Goal: Task Accomplishment & Management: Use online tool/utility

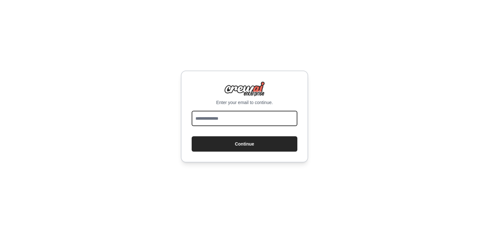
click at [220, 115] on input "email" at bounding box center [245, 118] width 106 height 15
type input "**********"
click at [192, 136] on button "Continue" at bounding box center [245, 143] width 106 height 15
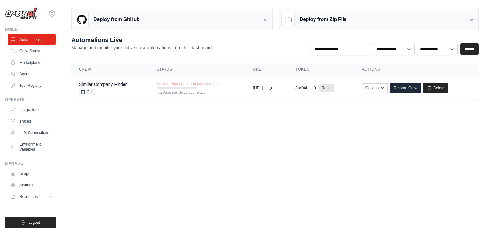
click at [161, 131] on body "dleme@controleja.com.br Settings Build Automations Crew Studio" at bounding box center [244, 116] width 489 height 233
drag, startPoint x: 450, startPoint y: 85, endPoint x: 266, endPoint y: 30, distance: 191.2
click at [448, 85] on link "Delete" at bounding box center [436, 88] width 25 height 10
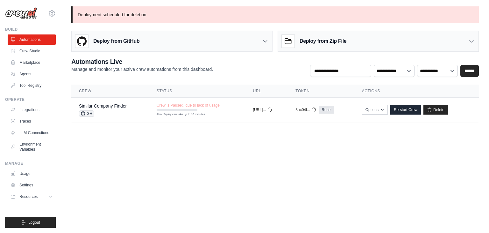
click at [88, 12] on p "Deployment scheduled for deletion" at bounding box center [275, 14] width 408 height 17
drag, startPoint x: 88, startPoint y: 12, endPoint x: 203, endPoint y: 20, distance: 114.9
click at [200, 20] on p "Deployment scheduled for deletion" at bounding box center [275, 14] width 408 height 17
drag, startPoint x: 204, startPoint y: 20, endPoint x: 171, endPoint y: 106, distance: 92.2
click at [204, 20] on p "Deployment scheduled for deletion" at bounding box center [275, 14] width 408 height 17
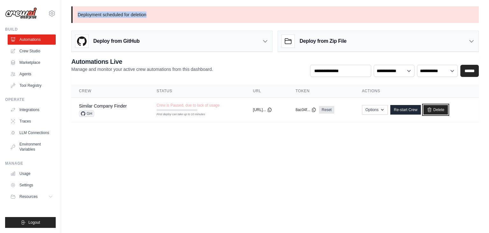
drag, startPoint x: 442, startPoint y: 108, endPoint x: 263, endPoint y: 31, distance: 194.9
click at [441, 108] on link "Delete" at bounding box center [436, 110] width 25 height 10
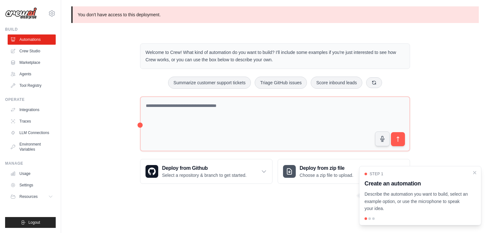
drag, startPoint x: 120, startPoint y: 81, endPoint x: 124, endPoint y: 83, distance: 4.3
click at [121, 80] on div "Welcome to Crew! What kind of automation do you want to build? I'll include som…" at bounding box center [275, 113] width 408 height 161
click at [475, 172] on icon "Close walkthrough" at bounding box center [475, 172] width 6 height 6
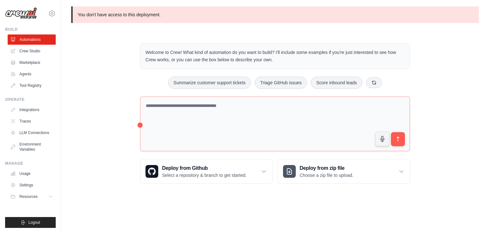
click at [117, 58] on div "Welcome to Crew! What kind of automation do you want to build? I'll include som…" at bounding box center [275, 113] width 408 height 161
click at [33, 50] on link "Crew Studio" at bounding box center [32, 51] width 48 height 10
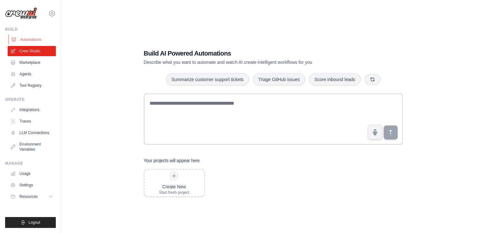
click at [34, 36] on link "Automations" at bounding box center [32, 39] width 48 height 10
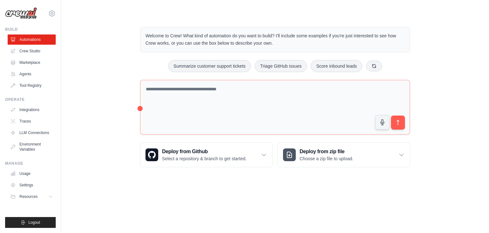
click at [110, 66] on div "Welcome to Crew! What kind of automation do you want to build? I'll include som…" at bounding box center [275, 97] width 408 height 161
click at [27, 48] on link "Crew Studio" at bounding box center [32, 51] width 48 height 10
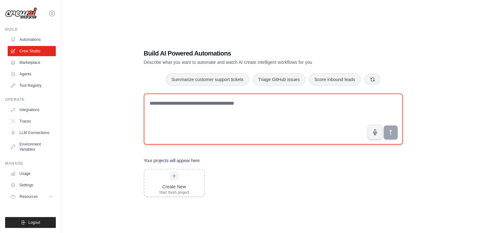
click at [198, 112] on textarea at bounding box center [273, 118] width 259 height 51
paste textarea "**********"
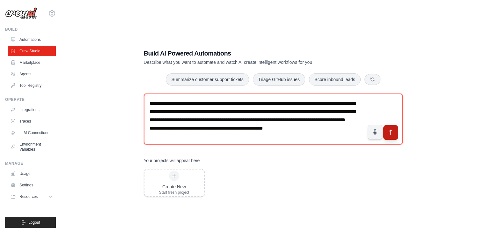
type textarea "**********"
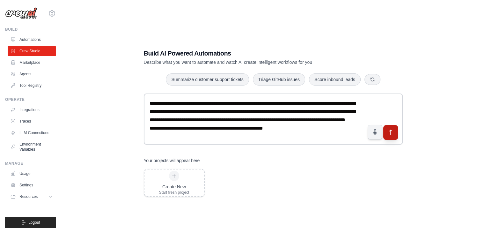
click at [388, 132] on icon "submit" at bounding box center [390, 132] width 7 height 7
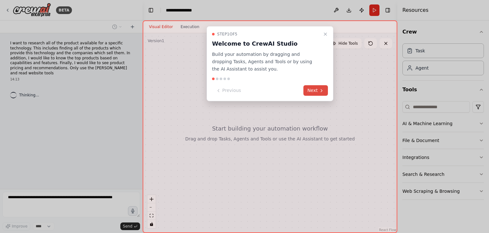
click at [318, 90] on button "Next" at bounding box center [316, 90] width 25 height 11
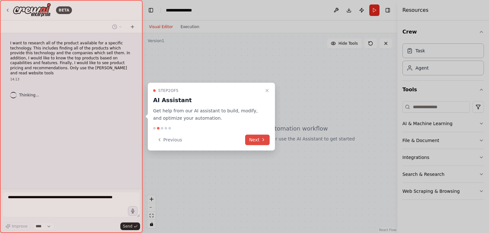
click at [263, 135] on button "Next" at bounding box center [257, 139] width 25 height 11
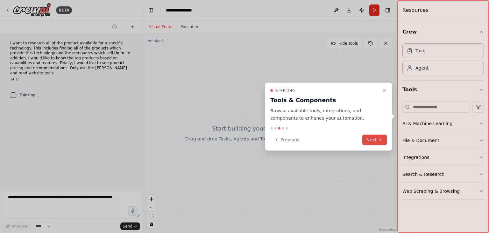
click at [378, 142] on button "Next" at bounding box center [375, 139] width 25 height 11
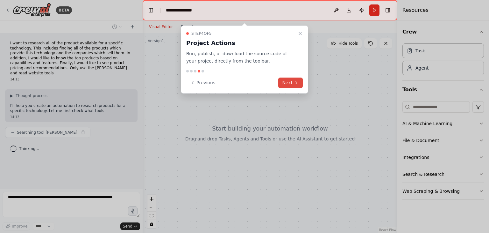
click at [291, 84] on button "Next" at bounding box center [290, 82] width 25 height 11
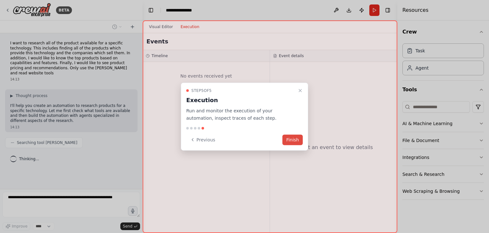
click at [296, 140] on button "Finish" at bounding box center [293, 139] width 20 height 11
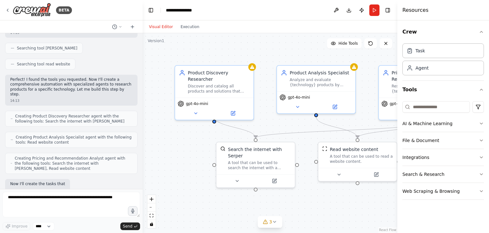
scroll to position [132, 0]
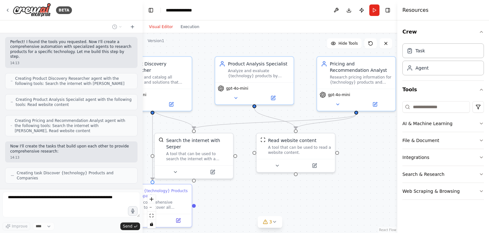
drag, startPoint x: 290, startPoint y: 123, endPoint x: 228, endPoint y: 114, distance: 62.8
click at [228, 114] on div ".deletable-edge-delete-btn { width: 20px; height: 20px; border: 0px solid #ffff…" at bounding box center [270, 132] width 255 height 199
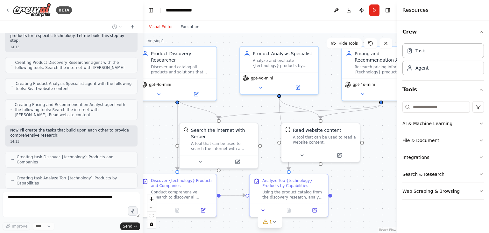
drag, startPoint x: 357, startPoint y: 206, endPoint x: 382, endPoint y: 196, distance: 27.0
click at [382, 196] on div ".deletable-edge-delete-btn { width: 20px; height: 20px; border: 0px solid #ffff…" at bounding box center [270, 132] width 255 height 199
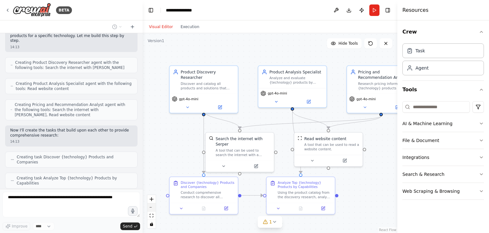
click at [153, 207] on icon "zoom out" at bounding box center [152, 207] width 4 height 1
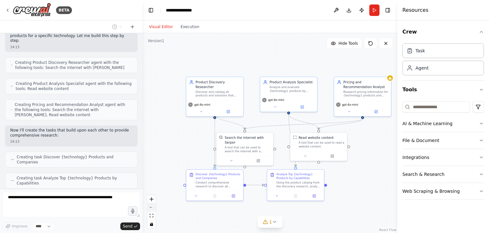
click at [153, 207] on icon "zoom out" at bounding box center [152, 207] width 4 height 1
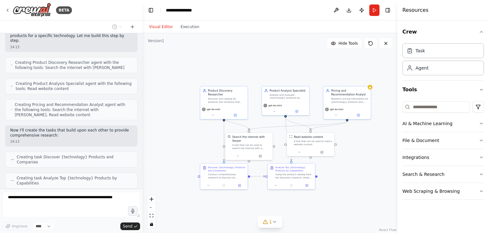
scroll to position [169, 0]
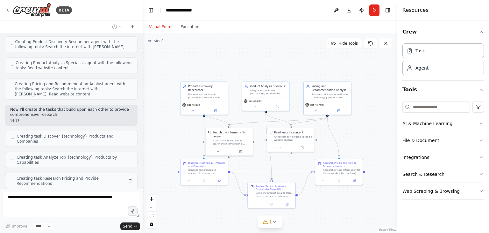
drag, startPoint x: 371, startPoint y: 206, endPoint x: 352, endPoint y: 202, distance: 20.2
click at [352, 202] on div ".deletable-edge-delete-btn { width: 20px; height: 20px; border: 0px solid #ffff…" at bounding box center [270, 132] width 255 height 199
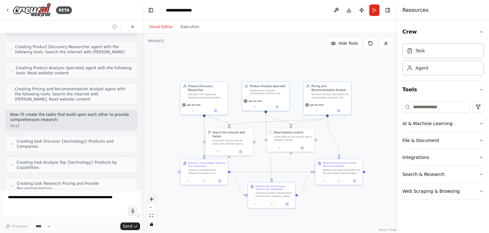
click at [152, 199] on icon "zoom in" at bounding box center [152, 199] width 4 height 4
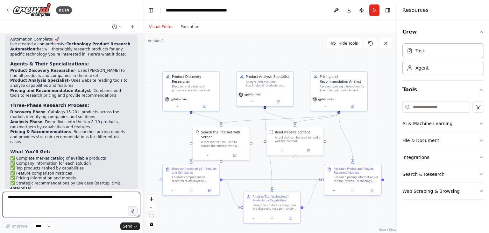
scroll to position [417, 0]
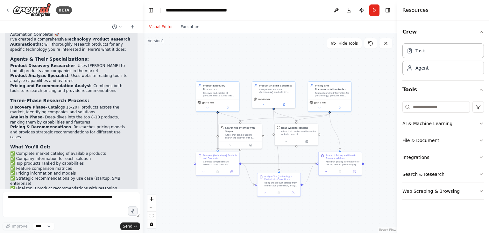
drag, startPoint x: 369, startPoint y: 132, endPoint x: 353, endPoint y: 121, distance: 19.5
click at [353, 121] on div ".deletable-edge-delete-btn { width: 20px; height: 20px; border: 0px solid #ffff…" at bounding box center [270, 132] width 255 height 199
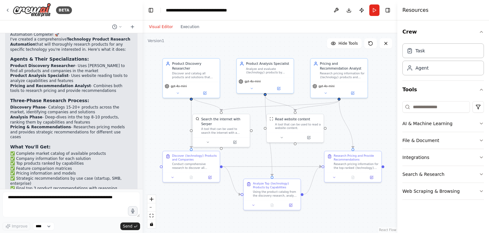
drag, startPoint x: 375, startPoint y: 116, endPoint x: 358, endPoint y: 120, distance: 16.8
click at [359, 120] on div ".deletable-edge-delete-btn { width: 20px; height: 20px; border: 0px solid #ffff…" at bounding box center [270, 132] width 255 height 199
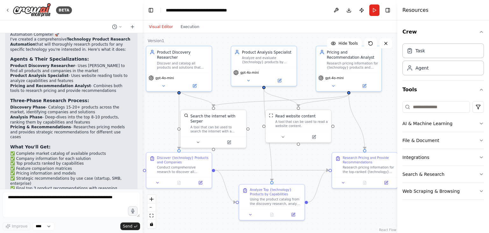
drag, startPoint x: 349, startPoint y: 118, endPoint x: 356, endPoint y: 116, distance: 7.5
click at [356, 116] on div ".deletable-edge-delete-btn { width: 20px; height: 20px; border: 0px solid #ffff…" at bounding box center [270, 132] width 255 height 199
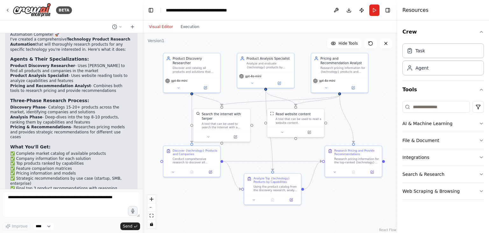
drag, startPoint x: 385, startPoint y: 119, endPoint x: 376, endPoint y: 116, distance: 9.2
click at [376, 116] on div ".deletable-edge-delete-btn { width: 20px; height: 20px; border: 0px solid #ffff…" at bounding box center [270, 132] width 255 height 199
drag, startPoint x: 280, startPoint y: 70, endPoint x: 277, endPoint y: 69, distance: 3.9
click at [277, 69] on div "Product Analysis Specialist Analyze and evaluate {technology} products by exami…" at bounding box center [265, 61] width 57 height 18
click at [303, 73] on div ".deletable-edge-delete-btn { width: 20px; height: 20px; border: 0px solid #ffff…" at bounding box center [270, 132] width 255 height 199
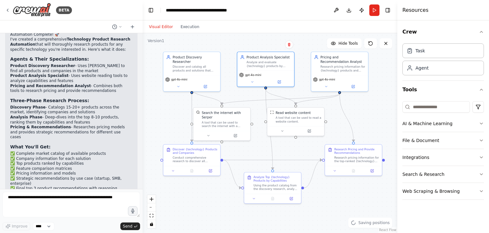
click at [303, 70] on div ".deletable-edge-delete-btn { width: 20px; height: 20px; border: 0px solid #ffff…" at bounding box center [270, 132] width 255 height 199
click at [322, 66] on div "Research pricing information for {technology} products and provide strategic re…" at bounding box center [343, 66] width 45 height 7
click at [325, 66] on div "Research pricing information for {technology} products and provide strategic re…" at bounding box center [343, 66] width 45 height 7
click at [307, 65] on div ".deletable-edge-delete-btn { width: 20px; height: 20px; border: 0px solid #ffff…" at bounding box center [270, 132] width 255 height 199
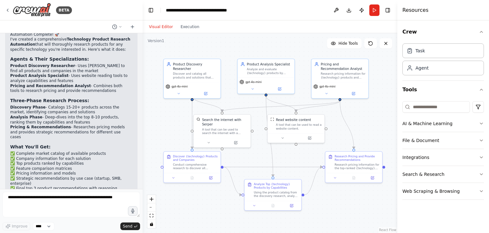
drag, startPoint x: 392, startPoint y: 113, endPoint x: 392, endPoint y: 119, distance: 6.4
click at [392, 119] on div ".deletable-edge-delete-btn { width: 20px; height: 20px; border: 0px solid #ffff…" at bounding box center [270, 132] width 255 height 199
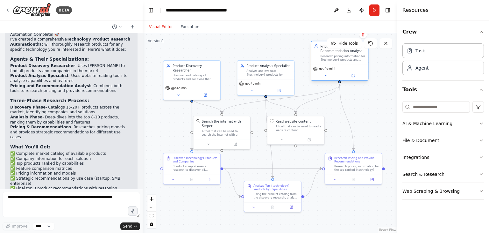
drag, startPoint x: 342, startPoint y: 81, endPoint x: 343, endPoint y: 65, distance: 15.9
click at [343, 65] on div "Pricing and Recommendation Analyst Research pricing information for {technology…" at bounding box center [340, 61] width 58 height 40
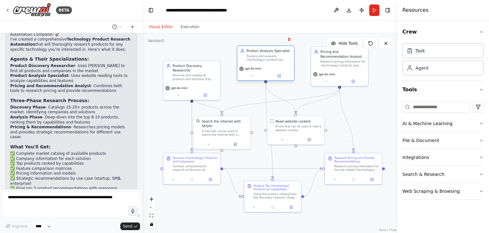
drag, startPoint x: 286, startPoint y: 82, endPoint x: 286, endPoint y: 68, distance: 14.0
click at [286, 68] on div "gpt-4o-mini" at bounding box center [265, 68] width 53 height 5
click at [333, 92] on icon "Edge from 88e7bdf4-bfc8-43f7-b7a6-43ccaea4db0d to 05416b0b-8189-4561-aefe-c70c4…" at bounding box center [281, 100] width 118 height 25
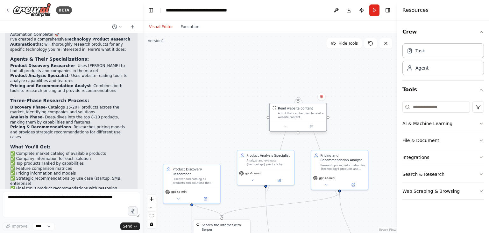
drag, startPoint x: 315, startPoint y: 121, endPoint x: 318, endPoint y: 109, distance: 12.1
click at [318, 109] on div "Read website content" at bounding box center [301, 108] width 46 height 5
click at [298, 99] on circle "Edge from 88e7bdf4-bfc8-43f7-b7a6-43ccaea4db0d to 251f8f61-fe29-49e5-94d8-b2ae5…" at bounding box center [298, 98] width 5 height 5
click at [297, 97] on circle "Edge from df2d7471-0296-4363-b565-6a4f51d39c0f to 251f8f61-fe29-49e5-94d8-b2ae5…" at bounding box center [298, 98] width 5 height 5
drag, startPoint x: 298, startPoint y: 133, endPoint x: 266, endPoint y: 186, distance: 61.4
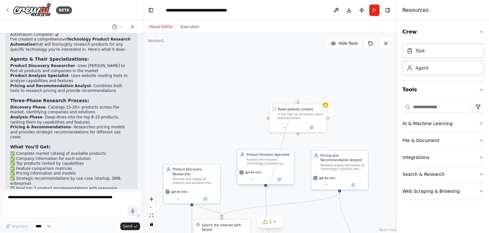
click at [266, 186] on div "Product Discovery Researcher Discover and catalog all products and solutions th…" at bounding box center [232, 212] width 185 height 145
drag, startPoint x: 340, startPoint y: 190, endPoint x: 298, endPoint y: 134, distance: 70.1
click at [298, 134] on div ".deletable-edge-delete-btn { width: 20px; height: 20px; border: 0px solid #ffff…" at bounding box center [270, 132] width 255 height 199
click at [339, 123] on div ".deletable-edge-delete-btn { width: 20px; height: 20px; border: 0px solid #ffff…" at bounding box center [270, 132] width 255 height 199
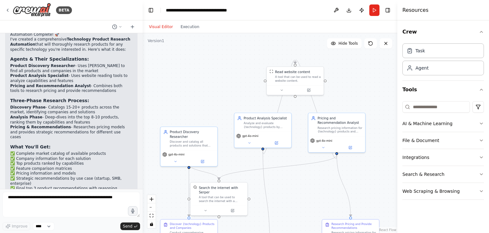
drag, startPoint x: 344, startPoint y: 142, endPoint x: 340, endPoint y: 105, distance: 36.8
click at [340, 105] on div ".deletable-edge-delete-btn { width: 20px; height: 20px; border: 0px solid #ffff…" at bounding box center [270, 132] width 255 height 199
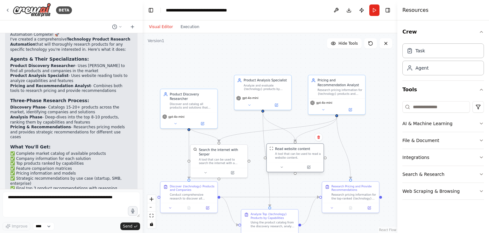
drag, startPoint x: 296, startPoint y: 125, endPoint x: 298, endPoint y: 163, distance: 38.3
click at [298, 163] on div at bounding box center [295, 167] width 57 height 10
click at [366, 154] on div ".deletable-edge-delete-btn { width: 20px; height: 20px; border: 0px solid #ffff…" at bounding box center [270, 132] width 255 height 199
click at [421, 125] on button "AI & Machine Learning" at bounding box center [444, 123] width 82 height 17
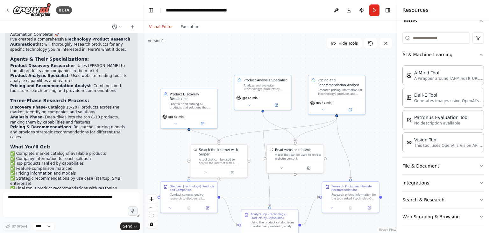
scroll to position [70, 0]
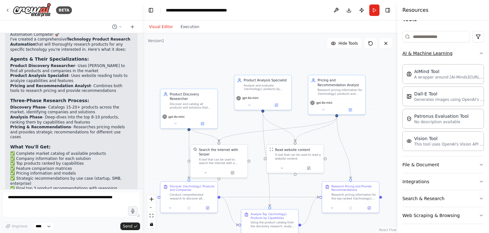
click at [480, 53] on icon "button" at bounding box center [481, 53] width 3 height 1
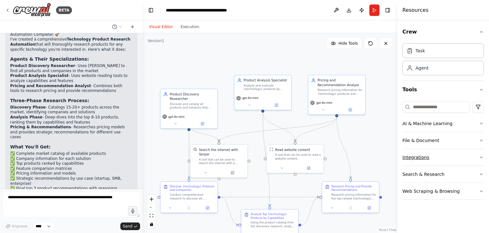
click at [450, 157] on button "Integrations" at bounding box center [444, 157] width 82 height 17
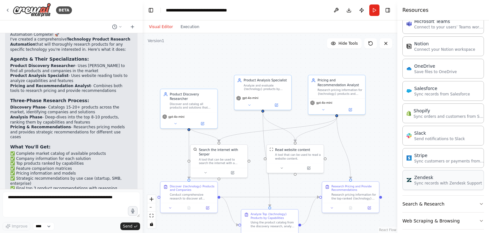
scroll to position [425, 0]
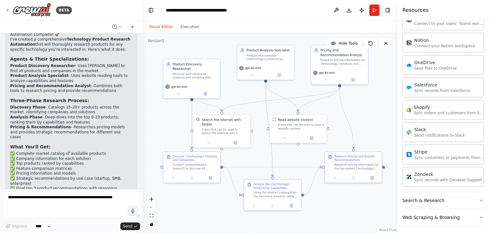
drag, startPoint x: 371, startPoint y: 147, endPoint x: 373, endPoint y: 115, distance: 32.0
click at [373, 115] on div ".deletable-edge-delete-btn { width: 20px; height: 20px; border: 0px solid #ffff…" at bounding box center [270, 132] width 255 height 199
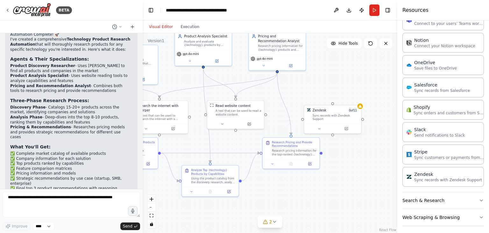
drag, startPoint x: 377, startPoint y: 101, endPoint x: 308, endPoint y: 90, distance: 69.4
click at [305, 87] on div ".deletable-edge-delete-btn { width: 20px; height: 20px; border: 0px solid #ffff…" at bounding box center [270, 132] width 255 height 199
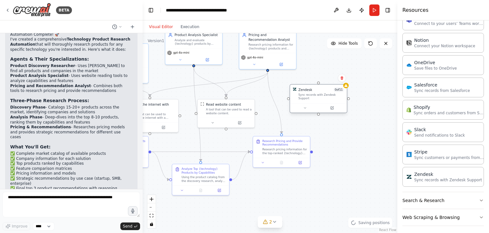
drag, startPoint x: 327, startPoint y: 115, endPoint x: 322, endPoint y: 98, distance: 17.8
click at [322, 98] on div "Zendesk 0 of 11 Sync records with Zendesk Support" at bounding box center [318, 93] width 57 height 18
click at [356, 59] on div ".deletable-edge-delete-btn { width: 20px; height: 20px; border: 0px solid #ffff…" at bounding box center [270, 132] width 255 height 199
click at [340, 91] on span "0 of 11" at bounding box center [339, 90] width 11 height 5
drag, startPoint x: 322, startPoint y: 96, endPoint x: 323, endPoint y: 105, distance: 9.3
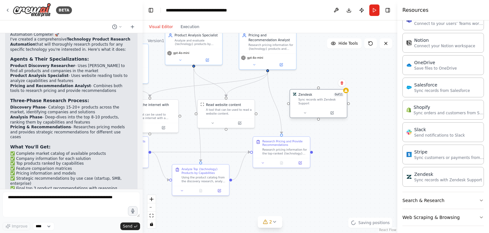
click at [323, 105] on div "Sync records with Zendesk Support" at bounding box center [322, 101] width 46 height 7
click at [324, 67] on div ".deletable-edge-delete-btn { width: 20px; height: 20px; border: 0px solid #ffff…" at bounding box center [270, 132] width 255 height 199
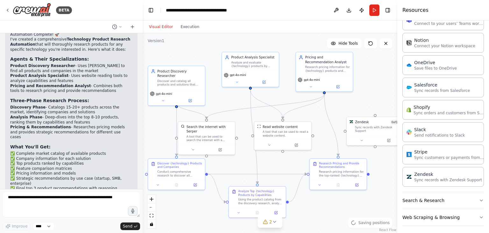
drag, startPoint x: 268, startPoint y: 71, endPoint x: 326, endPoint y: 96, distance: 63.1
click at [326, 96] on div ".deletable-edge-delete-btn { width: 20px; height: 20px; border: 0px solid #ffff…" at bounding box center [270, 132] width 255 height 199
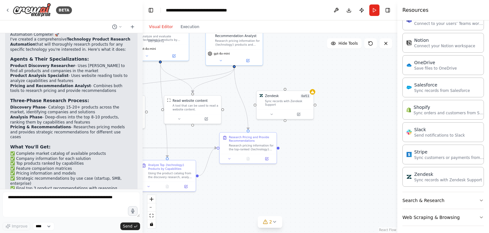
drag, startPoint x: 340, startPoint y: 100, endPoint x: 264, endPoint y: 75, distance: 80.7
click at [264, 75] on div ".deletable-edge-delete-btn { width: 20px; height: 20px; border: 0px solid #ffff…" at bounding box center [270, 132] width 255 height 199
drag, startPoint x: 233, startPoint y: 65, endPoint x: 288, endPoint y: 92, distance: 60.8
click at [219, 92] on div "Product Discovery Researcher Discover and catalog all products and solutions th…" at bounding box center [126, 88] width 185 height 145
click at [309, 74] on div ".deletable-edge-delete-btn { width: 20px; height: 20px; border: 0px solid #ffff…" at bounding box center [270, 132] width 255 height 199
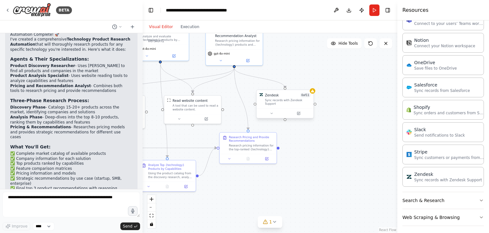
click at [288, 98] on div "Sync records with Zendesk Support" at bounding box center [288, 101] width 46 height 7
click at [281, 101] on div "Sync records with Zendesk Support" at bounding box center [288, 101] width 46 height 7
click at [281, 100] on div "Sync records with Zendesk Support" at bounding box center [288, 101] width 46 height 7
click at [270, 111] on icon at bounding box center [272, 113] width 4 height 4
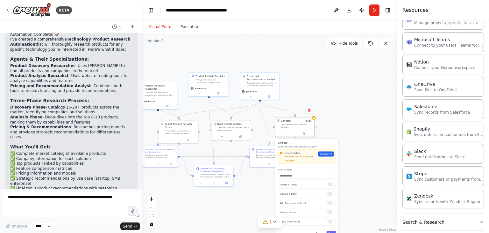
scroll to position [393, 0]
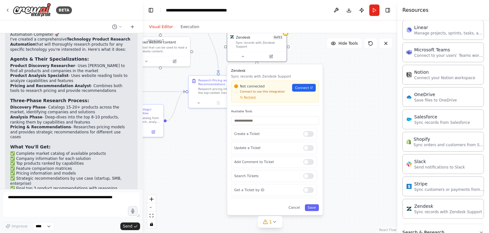
drag, startPoint x: 358, startPoint y: 161, endPoint x: 357, endPoint y: 101, distance: 60.2
click at [357, 101] on div ".deletable-edge-delete-btn { width: 20px; height: 20px; border: 0px solid #ffff…" at bounding box center [270, 132] width 255 height 199
click at [349, 125] on div ".deletable-edge-delete-btn { width: 20px; height: 20px; border: 0px solid #ffff…" at bounding box center [270, 132] width 255 height 199
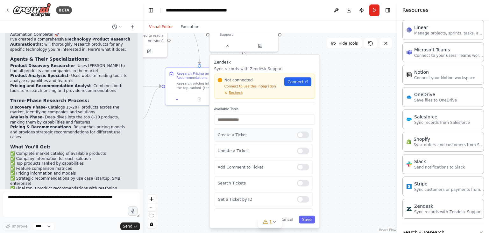
click at [303, 131] on div at bounding box center [303, 134] width 12 height 7
click at [299, 147] on div at bounding box center [303, 150] width 12 height 7
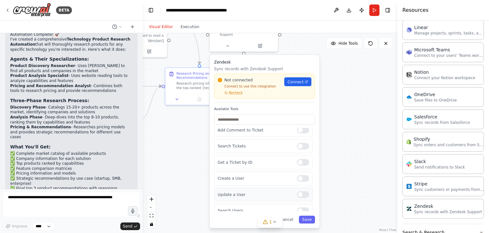
scroll to position [104, 0]
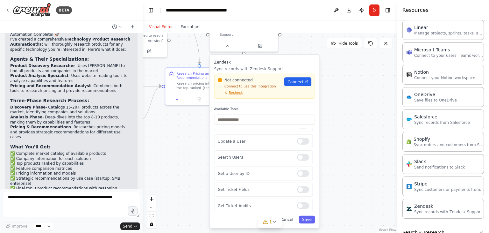
click at [291, 216] on button "Cancel" at bounding box center [287, 219] width 20 height 8
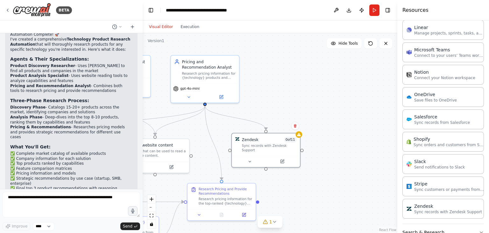
drag, startPoint x: 278, startPoint y: 97, endPoint x: 303, endPoint y: 214, distance: 119.9
click at [303, 214] on div ".deletable-edge-delete-btn { width: 20px; height: 20px; border: 0px solid #ffff…" at bounding box center [270, 132] width 255 height 199
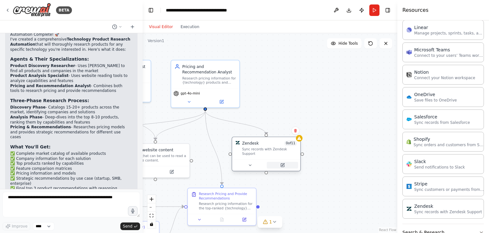
click at [287, 162] on button at bounding box center [282, 165] width 31 height 7
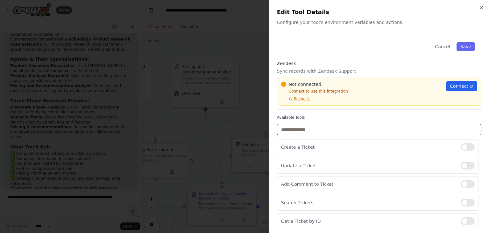
click at [315, 129] on input "text" at bounding box center [379, 129] width 205 height 11
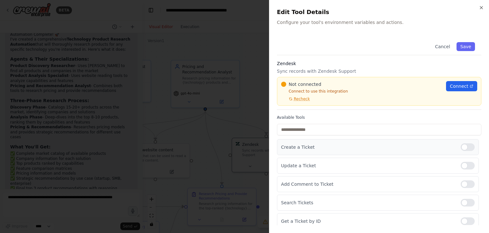
click at [310, 145] on p "Create a Ticket" at bounding box center [368, 147] width 175 height 6
click at [462, 147] on div at bounding box center [468, 147] width 14 height 8
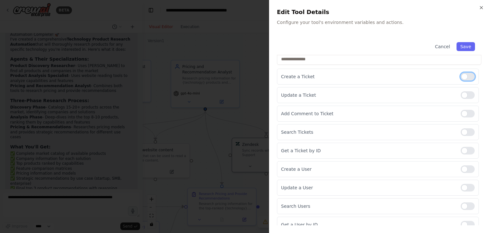
scroll to position [113, 0]
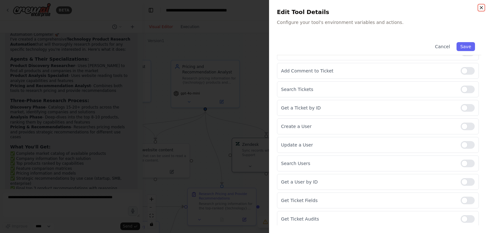
click at [480, 6] on icon "button" at bounding box center [481, 7] width 5 height 5
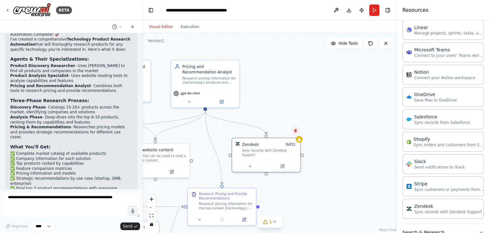
click at [295, 133] on button at bounding box center [295, 130] width 8 height 8
click at [279, 129] on button "Confirm" at bounding box center [277, 130] width 23 height 8
click at [286, 133] on button "Confirm" at bounding box center [278, 130] width 23 height 8
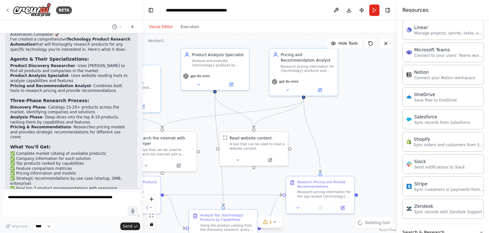
drag, startPoint x: 294, startPoint y: 95, endPoint x: 387, endPoint y: 85, distance: 93.8
click at [387, 85] on div ".deletable-edge-delete-btn { width: 20px; height: 20px; border: 0px solid #ffff…" at bounding box center [270, 132] width 255 height 199
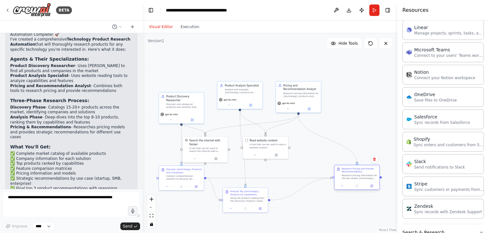
click at [364, 184] on div at bounding box center [357, 186] width 45 height 8
click at [343, 189] on div at bounding box center [320, 186] width 45 height 8
drag, startPoint x: 343, startPoint y: 186, endPoint x: 349, endPoint y: 196, distance: 11.7
click at [349, 196] on div "Research pricing information for the top-ranked {technology} products identifie…" at bounding box center [355, 199] width 35 height 6
drag, startPoint x: 284, startPoint y: 156, endPoint x: 309, endPoint y: 169, distance: 28.5
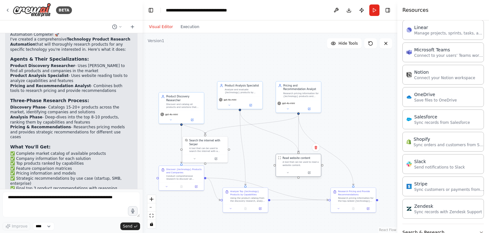
click at [309, 169] on div at bounding box center [298, 173] width 45 height 8
click at [333, 120] on div ".deletable-edge-delete-btn { width: 20px; height: 20px; border: 0px solid #ffff…" at bounding box center [270, 132] width 255 height 199
drag, startPoint x: 307, startPoint y: 94, endPoint x: 371, endPoint y: 95, distance: 64.4
click at [371, 95] on div "Research pricing information for {technology} products and provide strategic re…" at bounding box center [363, 94] width 35 height 6
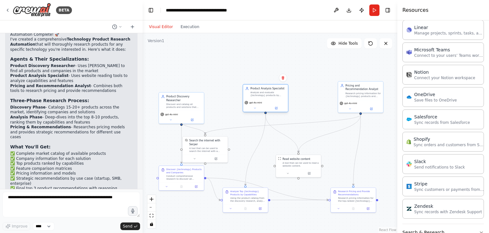
drag, startPoint x: 251, startPoint y: 98, endPoint x: 279, endPoint y: 101, distance: 28.2
click at [279, 101] on div "gpt-4o-mini" at bounding box center [266, 103] width 42 height 4
click at [200, 98] on div "Product Discovery Researcher Discover and catalog all products and solutions th…" at bounding box center [185, 100] width 46 height 32
click at [253, 52] on div ".deletable-edge-delete-btn { width: 20px; height: 20px; border: 0px solid #ffff…" at bounding box center [270, 132] width 255 height 199
click at [373, 11] on button "Run" at bounding box center [375, 9] width 10 height 11
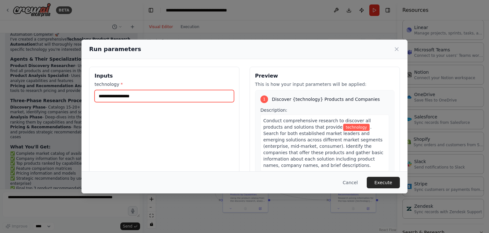
click at [167, 99] on input "technology *" at bounding box center [165, 96] width 140 height 12
click at [176, 95] on input "technology *" at bounding box center [165, 96] width 140 height 12
type input "**********"
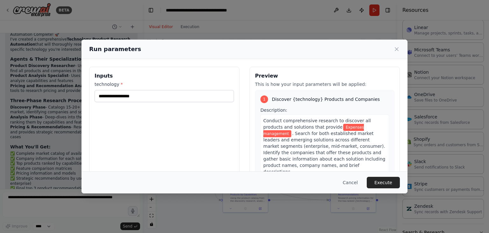
click at [387, 183] on button "Execute" at bounding box center [383, 181] width 33 height 11
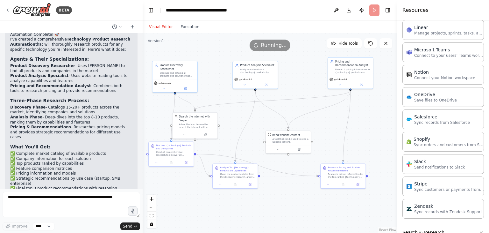
drag, startPoint x: 385, startPoint y: 147, endPoint x: 375, endPoint y: 123, distance: 26.0
click at [375, 123] on div ".deletable-edge-delete-btn { width: 20px; height: 20px; border: 0px solid #ffff…" at bounding box center [270, 132] width 255 height 199
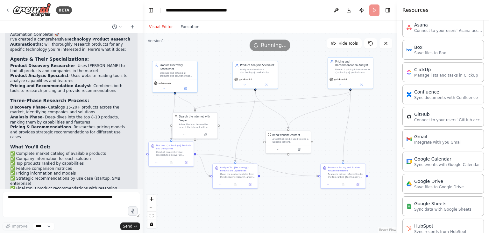
scroll to position [75, 0]
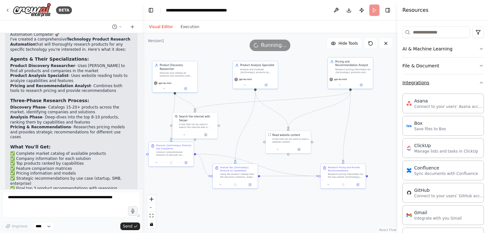
click at [479, 82] on icon "button" at bounding box center [481, 82] width 5 height 5
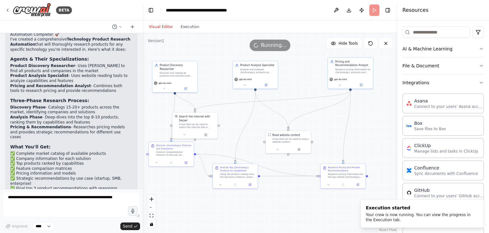
scroll to position [0, 0]
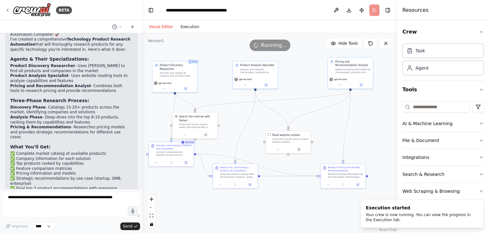
click at [189, 28] on button "Execution" at bounding box center [190, 27] width 26 height 8
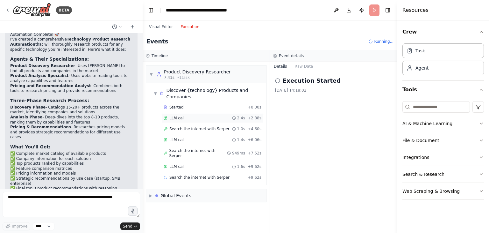
click at [182, 115] on span "LLM call" at bounding box center [176, 117] width 15 height 5
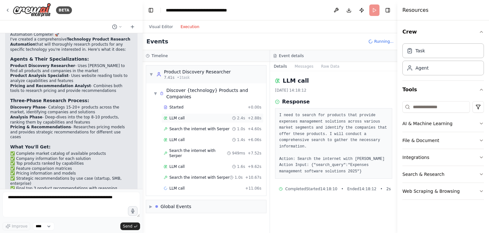
click at [192, 115] on div "LLM call 2.4s + 2.88s" at bounding box center [213, 117] width 98 height 5
click at [155, 91] on span "▼" at bounding box center [156, 93] width 4 height 5
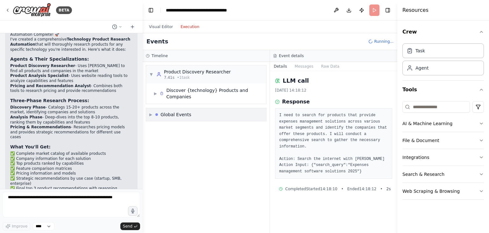
click at [167, 111] on div "Global Events" at bounding box center [176, 114] width 31 height 6
click at [155, 91] on span "▶" at bounding box center [156, 93] width 4 height 5
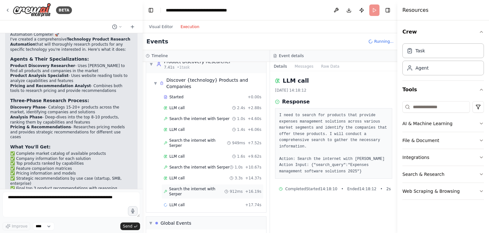
scroll to position [27, 0]
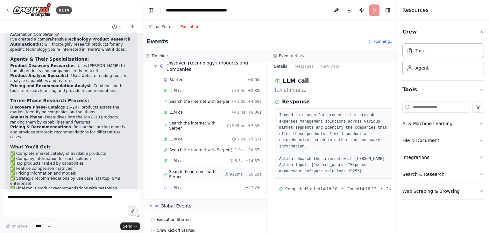
click at [182, 169] on span "Search the internet with Serper" at bounding box center [196, 174] width 55 height 10
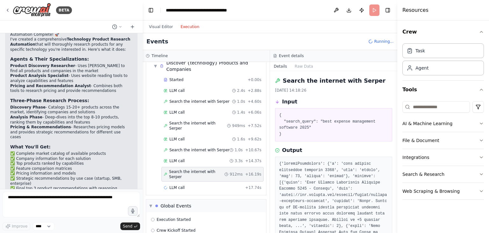
scroll to position [32, 0]
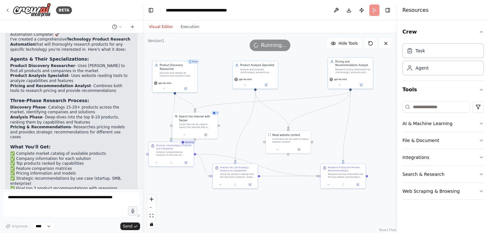
click at [162, 27] on button "Visual Editor" at bounding box center [161, 27] width 32 height 8
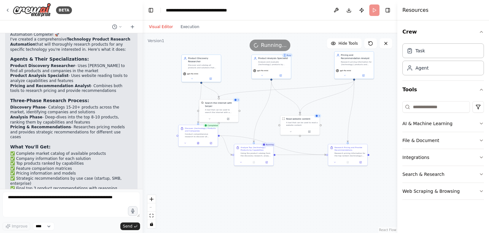
drag, startPoint x: 306, startPoint y: 71, endPoint x: 315, endPoint y: 64, distance: 11.6
click at [315, 64] on div ".deletable-edge-delete-btn { width: 20px; height: 20px; border: 0px solid #ffff…" at bounding box center [270, 132] width 255 height 199
click at [283, 187] on div ".deletable-edge-delete-btn { width: 20px; height: 20px; border: 0px solid #ffff…" at bounding box center [270, 132] width 255 height 199
click at [188, 27] on button "Execution" at bounding box center [190, 27] width 26 height 8
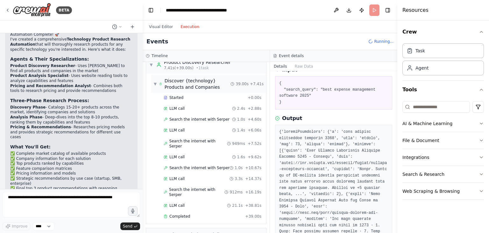
scroll to position [0, 0]
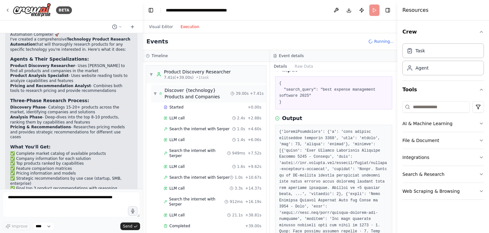
click at [154, 94] on span "▼" at bounding box center [155, 93] width 3 height 5
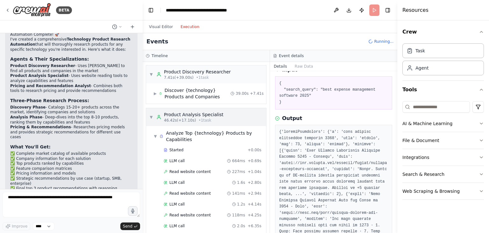
click at [151, 116] on span "▼" at bounding box center [151, 116] width 4 height 5
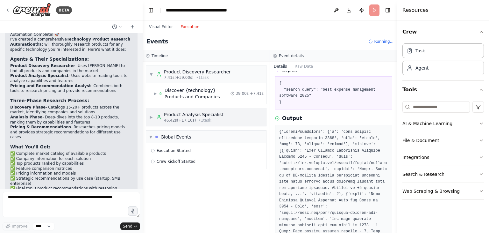
click at [153, 115] on span "▶" at bounding box center [151, 116] width 4 height 5
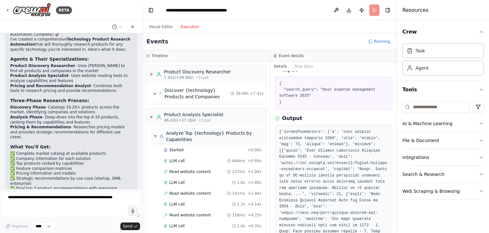
click at [154, 136] on span "▼" at bounding box center [155, 135] width 3 height 5
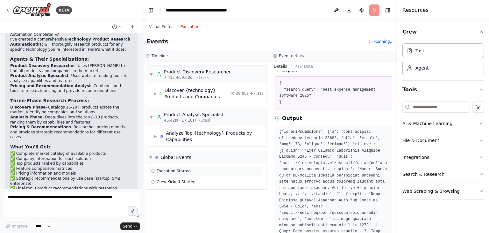
click at [158, 169] on span "Execution Started" at bounding box center [174, 170] width 34 height 5
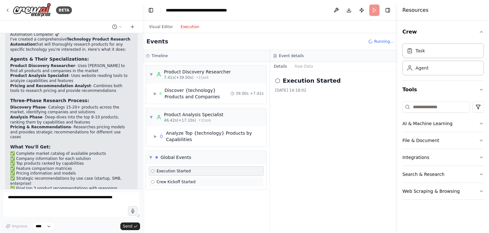
click at [167, 181] on span "Crew Kickoff Started" at bounding box center [176, 181] width 39 height 5
click at [155, 134] on span "▶" at bounding box center [155, 135] width 3 height 5
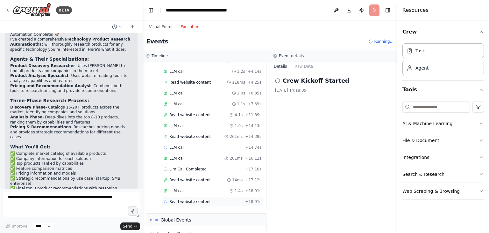
scroll to position [155, 0]
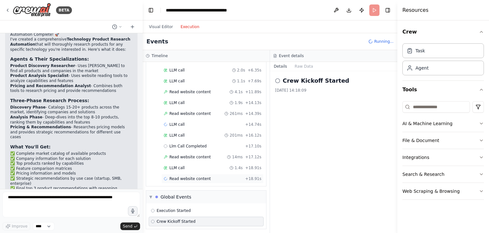
click at [194, 176] on span "Read website content" at bounding box center [189, 178] width 41 height 5
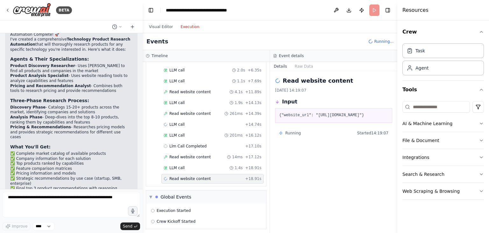
click at [348, 113] on pre "{"website_url": "https://www.simplifi.com"}" at bounding box center [333, 115] width 109 height 6
drag, startPoint x: 348, startPoint y: 113, endPoint x: 361, endPoint y: 113, distance: 12.7
click at [361, 113] on pre "{"website_url": "https://www.simplifi.com"}" at bounding box center [333, 115] width 109 height 6
copy pre "simplifi.com"
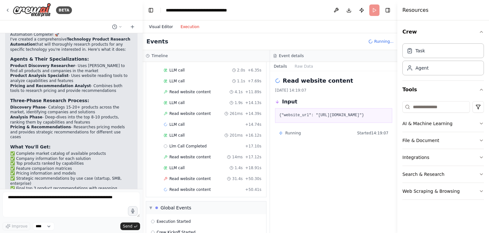
click at [160, 26] on button "Visual Editor" at bounding box center [161, 27] width 32 height 8
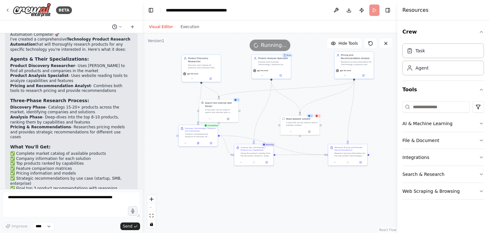
click at [117, 25] on button at bounding box center [117, 27] width 15 height 8
click at [119, 26] on div at bounding box center [71, 116] width 143 height 233
click at [193, 26] on button "Execution" at bounding box center [190, 27] width 26 height 8
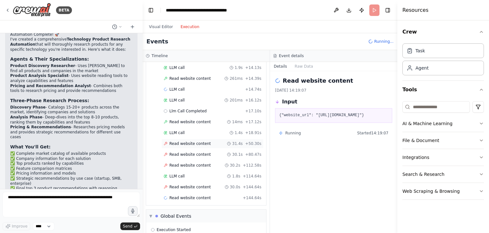
scroll to position [209, 0]
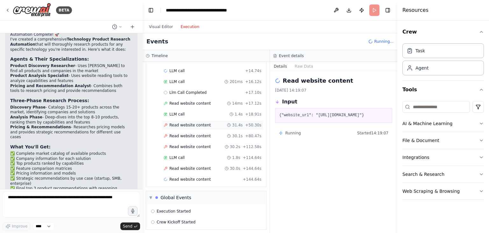
click at [191, 123] on span "Read website content" at bounding box center [189, 124] width 41 height 5
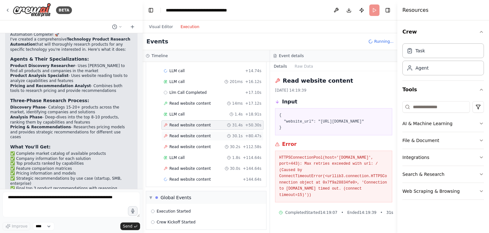
click at [194, 136] on div "Read website content 30.1s + 80.47s" at bounding box center [213, 136] width 102 height 10
click at [194, 144] on span "Read website content" at bounding box center [189, 146] width 41 height 5
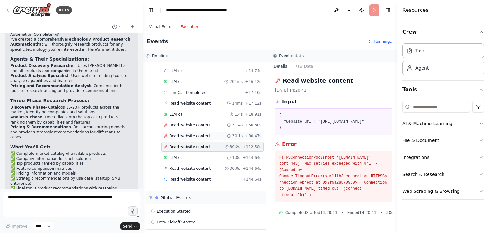
click at [198, 133] on span "Read website content" at bounding box center [189, 135] width 41 height 5
click at [198, 124] on span "Read website content" at bounding box center [189, 124] width 41 height 5
click at [192, 166] on span "Read website content" at bounding box center [189, 168] width 41 height 5
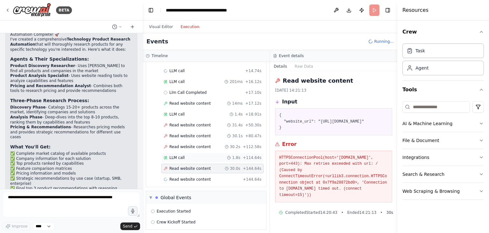
click at [187, 155] on div "LLM call 1.8s + 114.64s" at bounding box center [213, 157] width 98 height 5
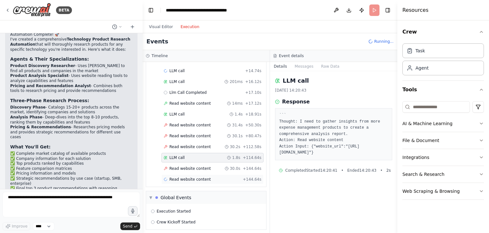
click at [189, 174] on div "Read website content + 144.64s" at bounding box center [213, 179] width 102 height 10
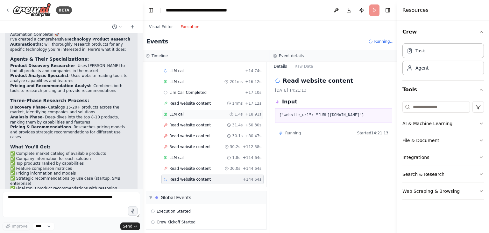
click at [194, 109] on div "LLM call 1.4s + 18.91s" at bounding box center [213, 114] width 102 height 10
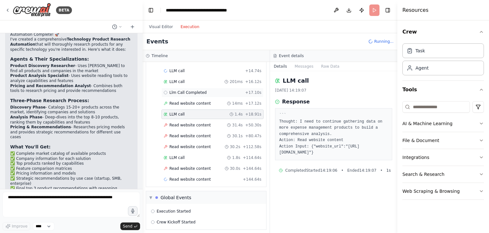
click at [194, 90] on span "Llm Call Completed" at bounding box center [187, 92] width 37 height 5
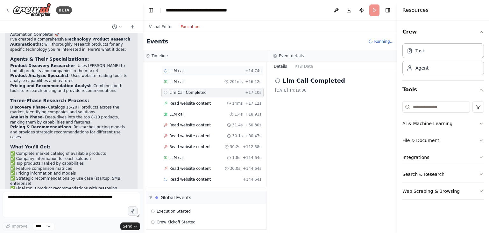
click at [190, 68] on div "LLM call + 14.74s" at bounding box center [213, 70] width 98 height 5
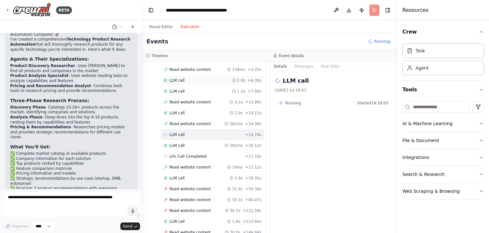
scroll to position [113, 0]
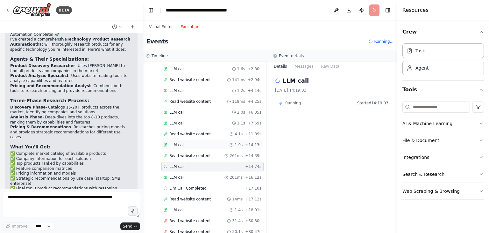
click at [183, 145] on div "LLM call 1.9s + 14.13s" at bounding box center [213, 144] width 98 height 5
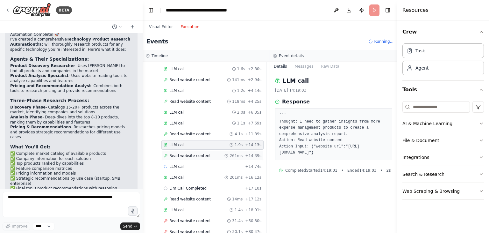
click at [184, 153] on span "Read website content" at bounding box center [189, 155] width 41 height 5
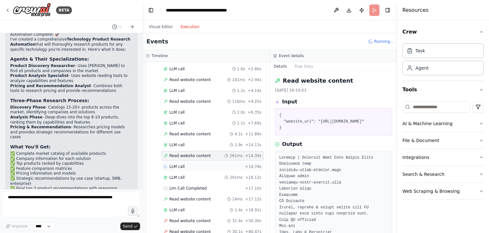
click at [181, 164] on span "LLM call" at bounding box center [176, 166] width 15 height 5
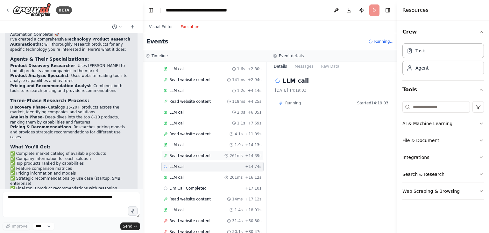
click at [186, 156] on div "Read website content 261ms + 14.39s" at bounding box center [213, 156] width 102 height 10
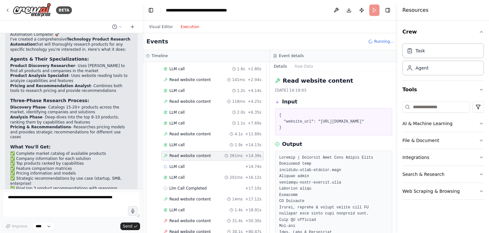
click at [319, 119] on pre "{ "website_url": "https://www.breathehr.com" }" at bounding box center [333, 121] width 109 height 19
drag, startPoint x: 319, startPoint y: 119, endPoint x: 369, endPoint y: 120, distance: 50.0
click at [369, 120] on pre "{ "website_url": "https://www.breathehr.com" }" at bounding box center [333, 121] width 109 height 19
copy pre "https://www.breathehr.com""
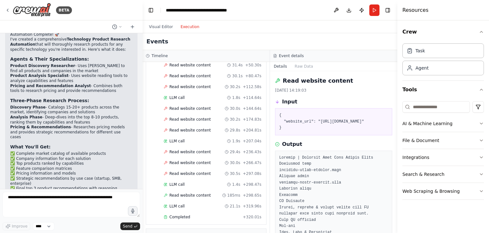
scroll to position [368, 0]
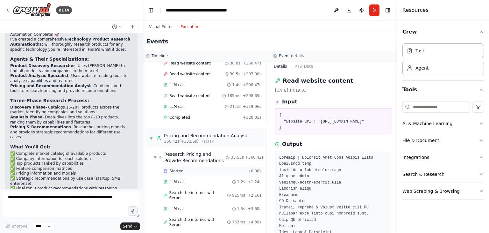
click at [194, 168] on div "Started" at bounding box center [205, 170] width 82 height 5
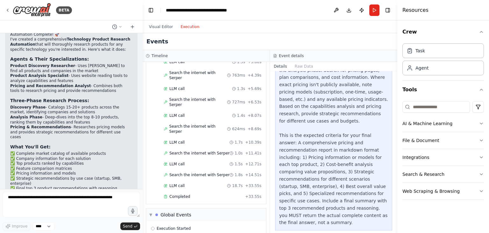
scroll to position [530, 0]
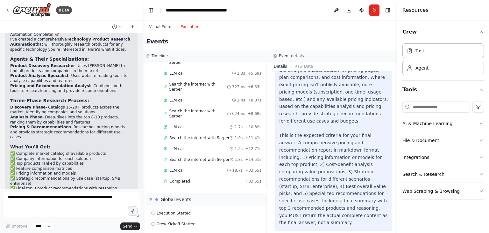
click at [189, 26] on button "Execution" at bounding box center [190, 27] width 26 height 8
click at [176, 208] on div "Execution Started" at bounding box center [206, 213] width 115 height 10
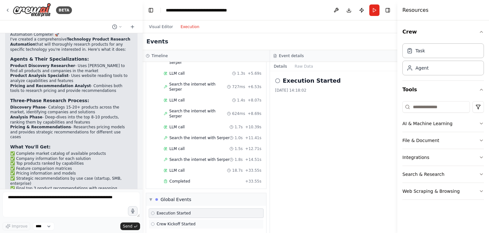
click at [175, 221] on span "Crew Kickoff Started" at bounding box center [176, 223] width 39 height 5
click at [176, 232] on span "Crew Kickoff Completed" at bounding box center [180, 234] width 46 height 5
click at [151, 197] on span "▼" at bounding box center [150, 199] width 3 height 5
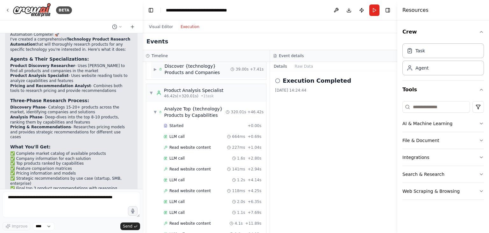
scroll to position [0, 0]
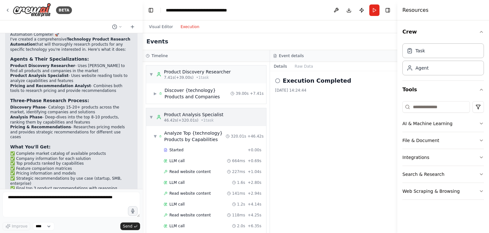
click at [152, 116] on span "▼" at bounding box center [151, 116] width 4 height 5
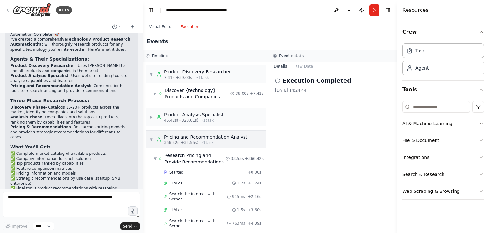
click at [150, 139] on span "▼" at bounding box center [151, 139] width 4 height 5
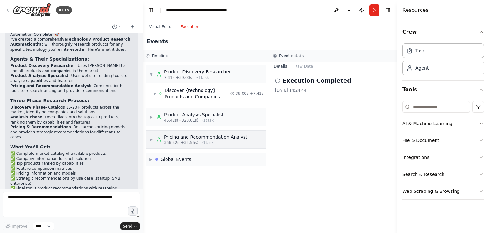
click at [192, 143] on span "366.42s (+33.55s)" at bounding box center [181, 142] width 34 height 5
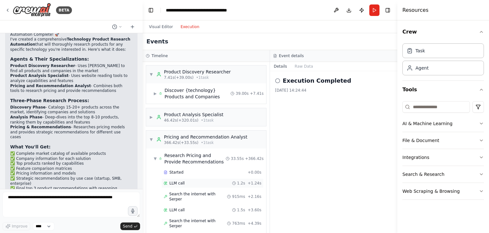
click at [171, 180] on span "LLM call" at bounding box center [176, 182] width 15 height 5
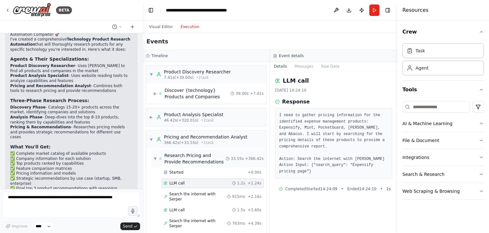
click at [154, 154] on div "▼ Research Pricing and Provide Recommendations" at bounding box center [190, 158] width 72 height 13
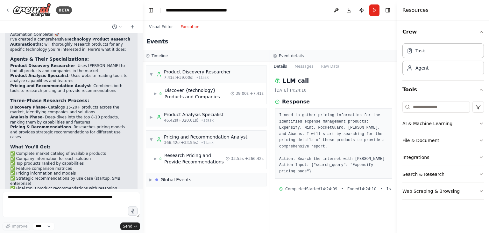
click at [186, 26] on button "Execution" at bounding box center [190, 27] width 26 height 8
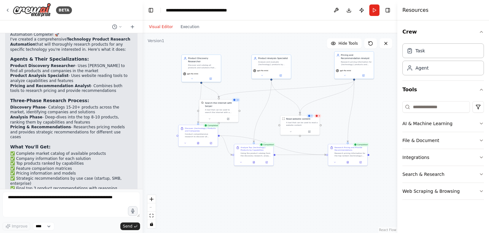
click at [166, 27] on button "Visual Editor" at bounding box center [161, 27] width 32 height 8
click at [179, 26] on button "Execution" at bounding box center [190, 27] width 26 height 8
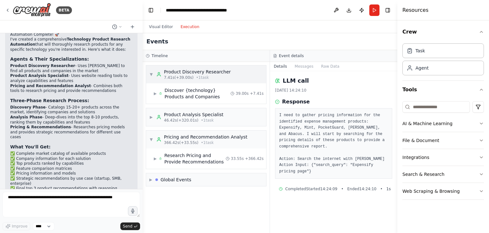
click at [152, 72] on span "▼" at bounding box center [151, 74] width 4 height 5
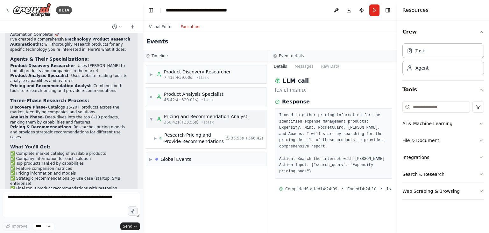
click at [152, 119] on span "▼" at bounding box center [151, 118] width 4 height 5
click at [193, 119] on span "366.42s (+33.55s)" at bounding box center [181, 121] width 34 height 5
click at [183, 100] on span "46.42s (+320.01s)" at bounding box center [181, 99] width 34 height 5
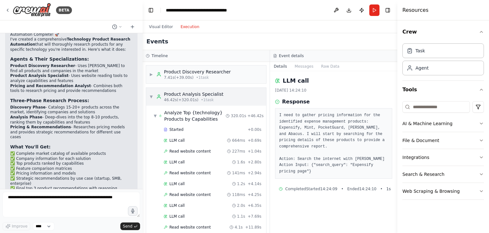
click at [185, 98] on span "46.42s (+320.01s)" at bounding box center [181, 99] width 34 height 5
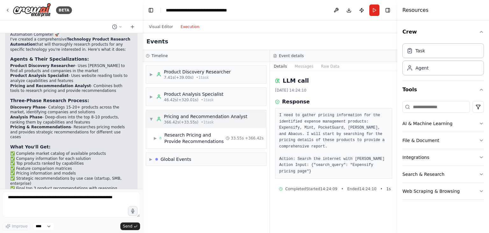
click at [183, 118] on div "Pricing and Recommendation Analyst" at bounding box center [205, 116] width 83 height 6
click at [305, 68] on button "Messages" at bounding box center [304, 66] width 26 height 9
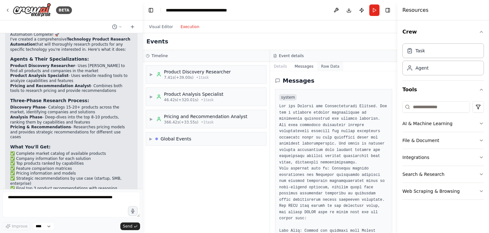
click at [323, 68] on button "Raw Data" at bounding box center [330, 66] width 26 height 9
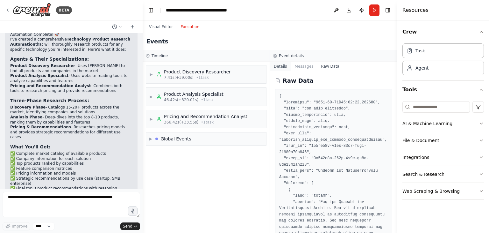
click at [283, 65] on button "Details" at bounding box center [280, 66] width 21 height 9
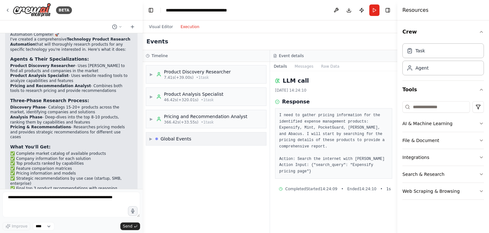
click at [167, 139] on div "Global Events" at bounding box center [176, 138] width 31 height 6
click at [162, 153] on span "Execution Started" at bounding box center [174, 152] width 34 height 5
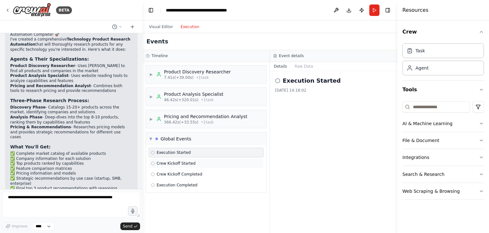
click at [165, 161] on span "Crew Kickoff Started" at bounding box center [176, 163] width 39 height 5
click at [167, 170] on div "Crew Kickoff Completed" at bounding box center [206, 174] width 115 height 10
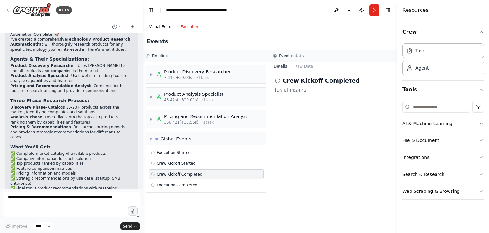
click at [162, 27] on button "Visual Editor" at bounding box center [161, 27] width 32 height 8
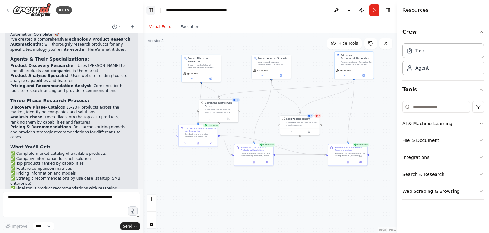
click at [150, 12] on button "Toggle Left Sidebar" at bounding box center [151, 10] width 9 height 9
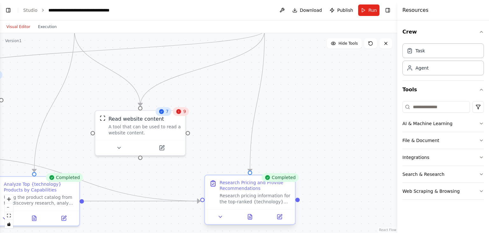
click at [255, 197] on div "Research pricing information for the top-ranked {technology} products identifie…" at bounding box center [255, 199] width 71 height 12
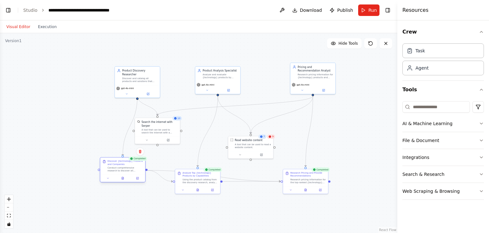
drag, startPoint x: 137, startPoint y: 156, endPoint x: 125, endPoint y: 171, distance: 19.3
click at [125, 171] on div "Conduct comprehensive research to discover all products and solutions that prov…" at bounding box center [125, 169] width 35 height 6
click at [125, 172] on div "Conduct comprehensive research to discover all products and solutions that prov…" at bounding box center [125, 173] width 35 height 6
click at [124, 182] on icon at bounding box center [123, 181] width 2 height 3
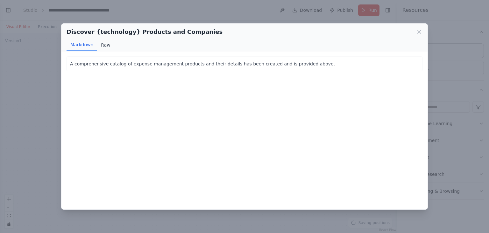
click at [100, 47] on button "Raw" at bounding box center [105, 45] width 17 height 12
click at [87, 45] on button "Markdown" at bounding box center [82, 45] width 31 height 12
click at [79, 61] on p "A comprehensive catalog of expense management products and their details has be…" at bounding box center [244, 64] width 349 height 8
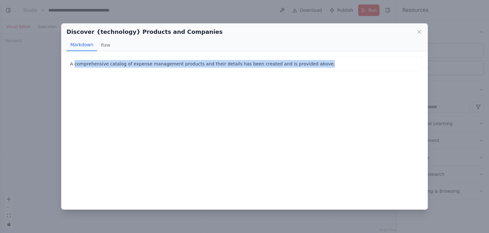
drag, startPoint x: 79, startPoint y: 61, endPoint x: 330, endPoint y: 104, distance: 254.6
click at [338, 107] on div "A comprehensive catalog of expense management products and their details has be…" at bounding box center [244, 130] width 366 height 158
click at [104, 45] on button "Raw" at bounding box center [105, 45] width 17 height 12
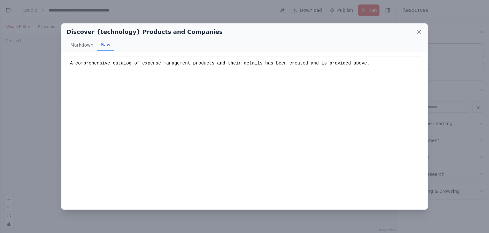
click at [417, 31] on icon at bounding box center [419, 32] width 6 height 6
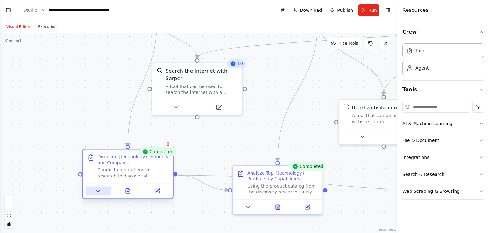
click at [96, 189] on icon at bounding box center [98, 191] width 6 height 6
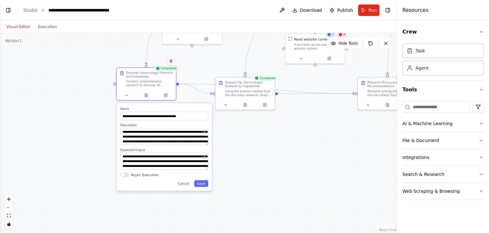
drag, startPoint x: 89, startPoint y: 189, endPoint x: 87, endPoint y: 81, distance: 108.3
click at [87, 81] on div ".deletable-edge-delete-btn { width: 20px; height: 20px; border: 0px solid #ffff…" at bounding box center [199, 132] width 398 height 199
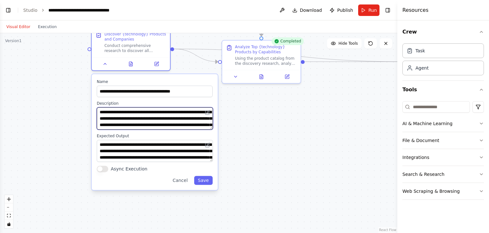
click at [211, 124] on textarea "**********" at bounding box center [155, 118] width 116 height 22
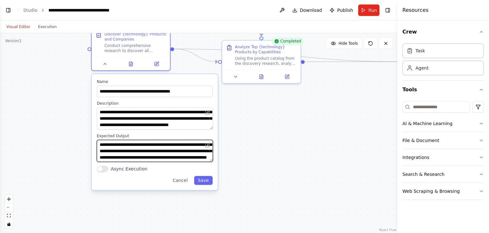
scroll to position [19, 0]
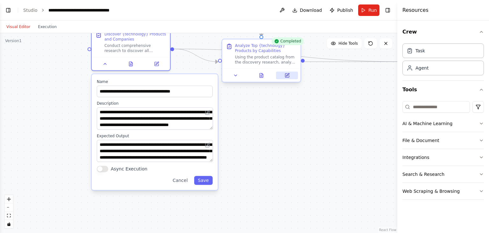
drag, startPoint x: 318, startPoint y: 148, endPoint x: 289, endPoint y: 74, distance: 78.8
click at [317, 142] on div ".deletable-edge-delete-btn { width: 20px; height: 20px; border: 0px solid #ffff…" at bounding box center [199, 132] width 398 height 199
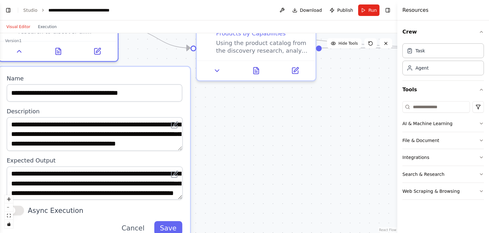
click at [274, 114] on div ".deletable-edge-delete-btn { width: 20px; height: 20px; border: 0px solid #ffff…" at bounding box center [199, 132] width 398 height 199
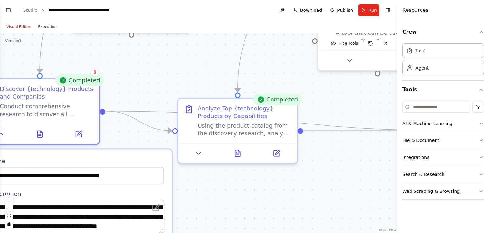
drag, startPoint x: 263, startPoint y: 179, endPoint x: 241, endPoint y: 186, distance: 23.6
click at [246, 198] on div ".deletable-edge-delete-btn { width: 20px; height: 20px; border: 0px solid #ffff…" at bounding box center [199, 132] width 398 height 199
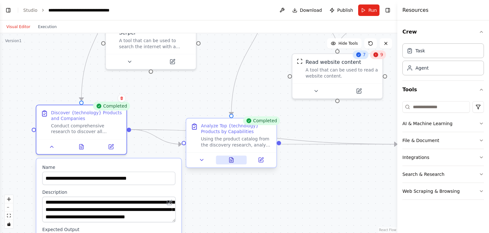
click at [237, 161] on button at bounding box center [231, 159] width 31 height 9
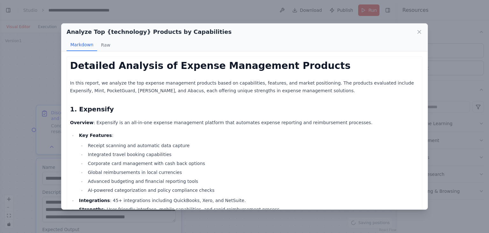
click at [100, 69] on h1 "Detailed Analysis of Expense Management Products" at bounding box center [244, 65] width 349 height 11
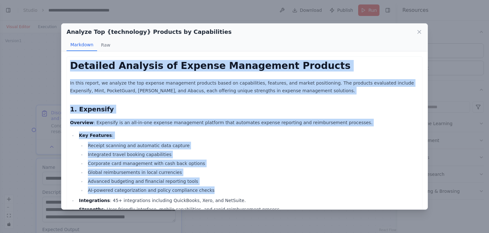
drag, startPoint x: 172, startPoint y: 127, endPoint x: 220, endPoint y: 185, distance: 75.5
click at [229, 140] on li "Key Features : Receipt scanning and automatic data capture Integrated travel bo…" at bounding box center [248, 162] width 342 height 62
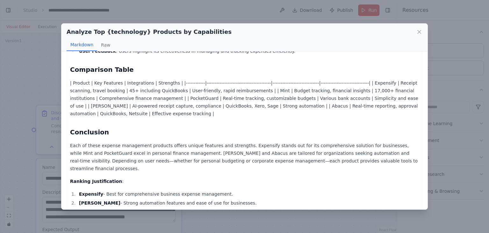
scroll to position [643, 0]
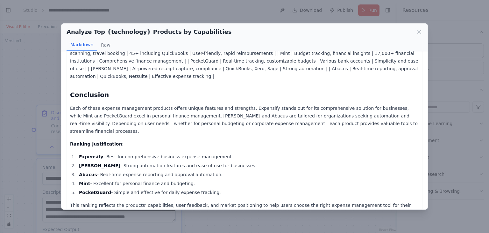
click at [90, 154] on strong "Expensify" at bounding box center [91, 156] width 24 height 5
copy li "Expensify"
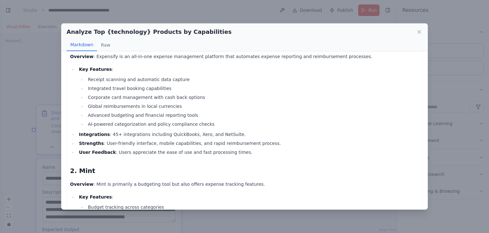
scroll to position [0, 0]
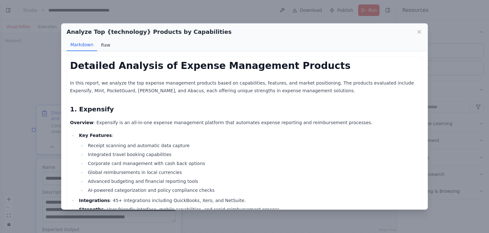
click at [102, 47] on button "Raw" at bounding box center [105, 45] width 17 height 12
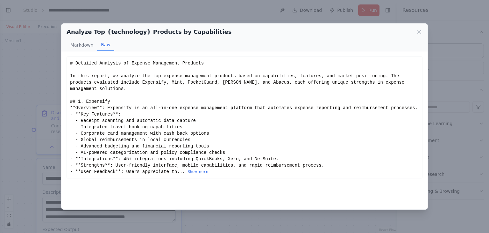
click at [116, 30] on h2 "Analyze Top {technology} Products by Capabilities" at bounding box center [149, 31] width 165 height 9
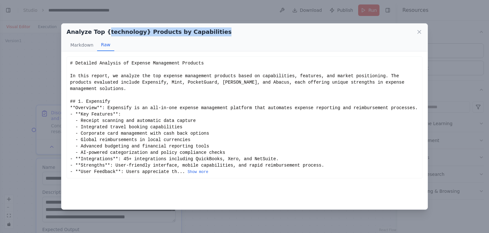
drag, startPoint x: 116, startPoint y: 30, endPoint x: 180, endPoint y: 31, distance: 63.7
click at [179, 31] on h2 "Analyze Top {technology} Products by Capabilities" at bounding box center [149, 31] width 165 height 9
click at [183, 31] on h2 "Analyze Top {technology} Products by Capabilities" at bounding box center [149, 31] width 165 height 9
drag, startPoint x: 183, startPoint y: 31, endPoint x: 142, endPoint y: 32, distance: 41.7
click at [142, 32] on h2 "Analyze Top {technology} Products by Capabilities" at bounding box center [149, 31] width 165 height 9
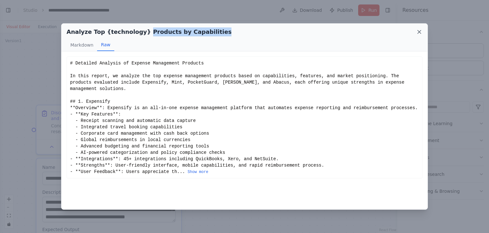
click at [421, 31] on icon at bounding box center [419, 31] width 3 height 3
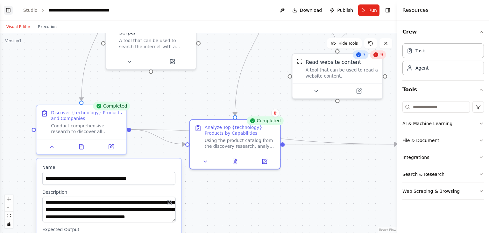
click at [10, 12] on button "Toggle Left Sidebar" at bounding box center [8, 10] width 9 height 9
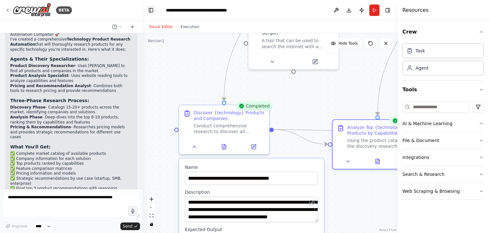
click at [149, 12] on button "Toggle Left Sidebar" at bounding box center [151, 10] width 9 height 9
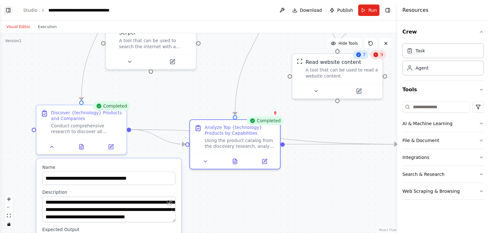
click at [10, 9] on button "Toggle Left Sidebar" at bounding box center [8, 10] width 9 height 9
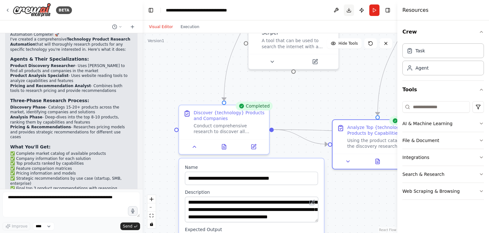
click at [349, 11] on button "Download" at bounding box center [349, 9] width 10 height 11
click at [204, 10] on div "**********" at bounding box center [202, 10] width 72 height 6
click at [154, 11] on button "Toggle Left Sidebar" at bounding box center [151, 10] width 9 height 9
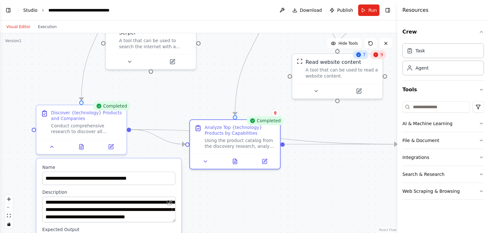
click at [25, 11] on link "Studio" at bounding box center [30, 10] width 14 height 5
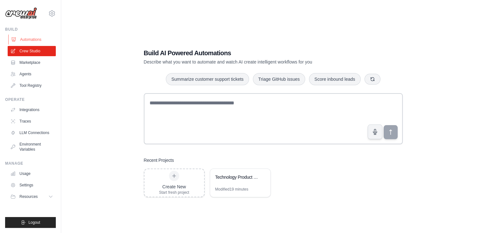
click at [33, 39] on link "Automations" at bounding box center [32, 39] width 48 height 10
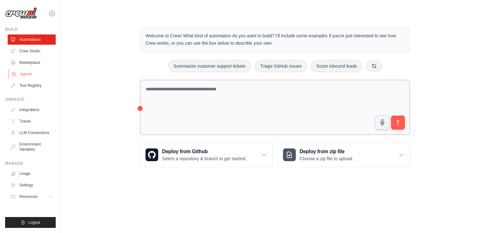
click at [34, 73] on link "Agents" at bounding box center [32, 74] width 48 height 10
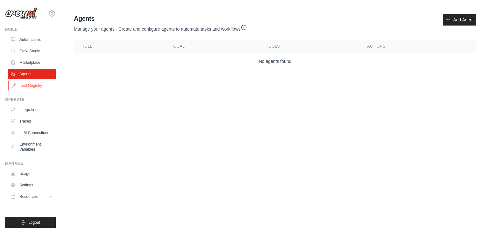
click at [37, 86] on link "Tool Registry" at bounding box center [32, 85] width 48 height 10
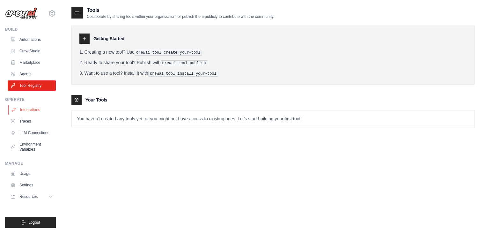
click at [36, 106] on link "Integrations" at bounding box center [32, 109] width 48 height 10
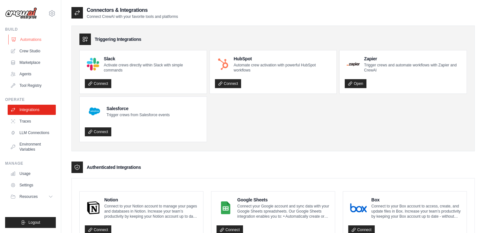
click at [27, 36] on link "Automations" at bounding box center [32, 39] width 48 height 10
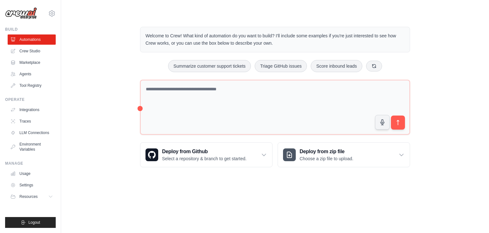
click at [27, 36] on link "Automations" at bounding box center [32, 39] width 48 height 10
click at [327, 155] on p "Choose a zip file to upload." at bounding box center [327, 158] width 54 height 6
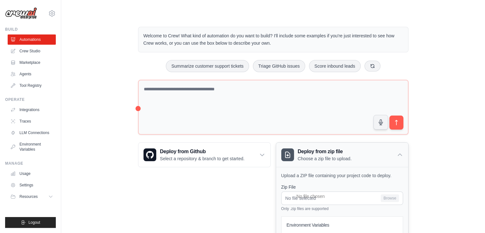
click at [378, 163] on div "Deploy from zip file Choose a zip file to upload." at bounding box center [342, 154] width 132 height 24
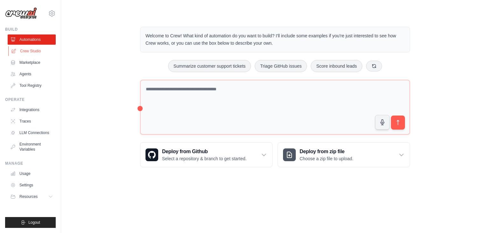
click at [33, 54] on link "Crew Studio" at bounding box center [32, 51] width 48 height 10
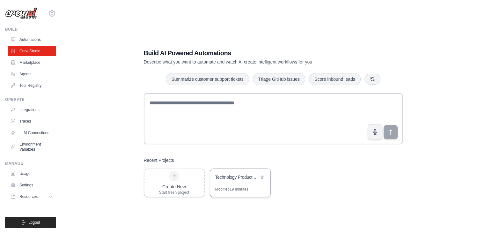
click at [246, 181] on div "Technology Product Research Automation" at bounding box center [240, 178] width 60 height 18
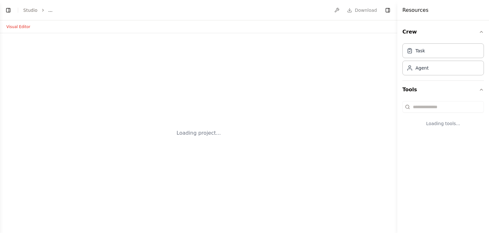
select select "****"
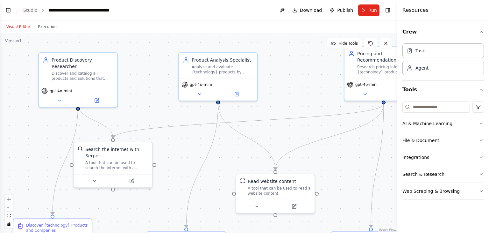
scroll to position [432, 0]
click at [31, 11] on link "Studio" at bounding box center [30, 10] width 14 height 5
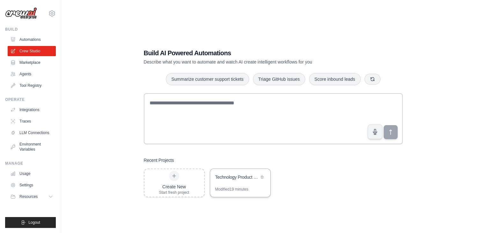
click at [255, 177] on div "Technology Product Research Automation" at bounding box center [237, 177] width 44 height 6
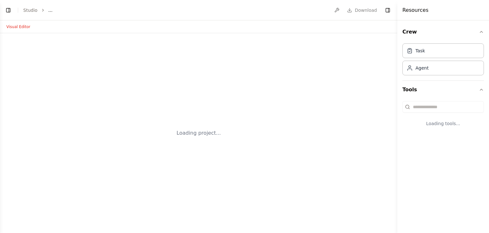
select select "****"
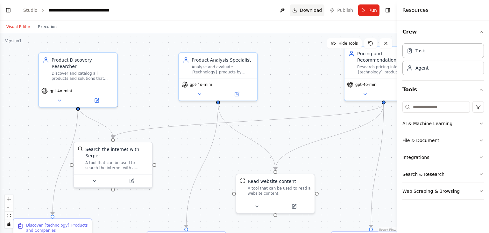
scroll to position [242, 0]
click at [316, 9] on span "Download" at bounding box center [311, 10] width 22 height 6
